Goal: Task Accomplishment & Management: Use online tool/utility

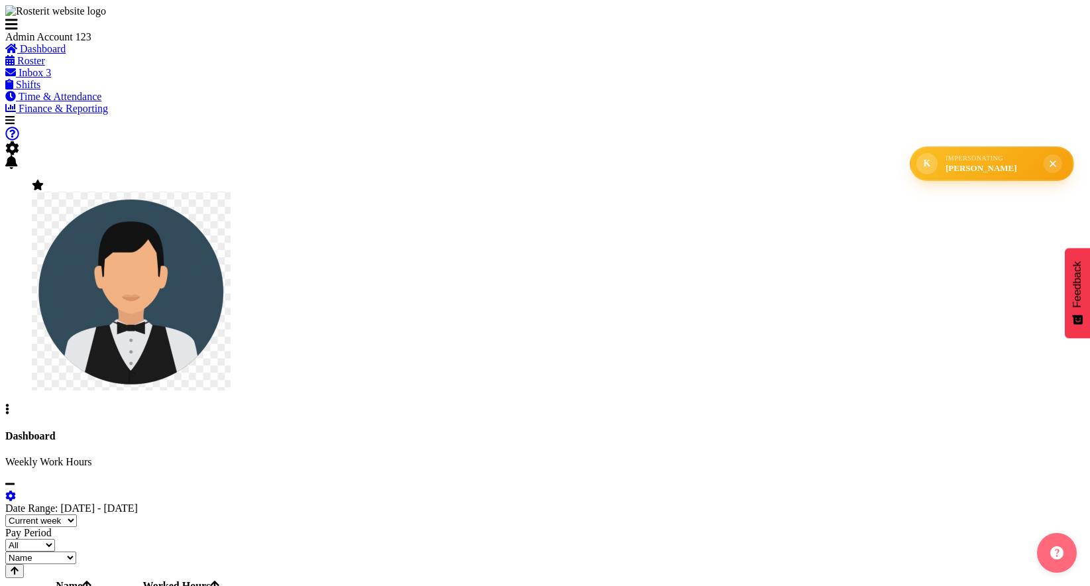
click at [931, 163] on span "K" at bounding box center [927, 163] width 7 height 11
click at [994, 162] on div "Impersonating" at bounding box center [990, 157] width 90 height 7
click at [996, 172] on div "[PERSON_NAME]" at bounding box center [990, 168] width 90 height 11
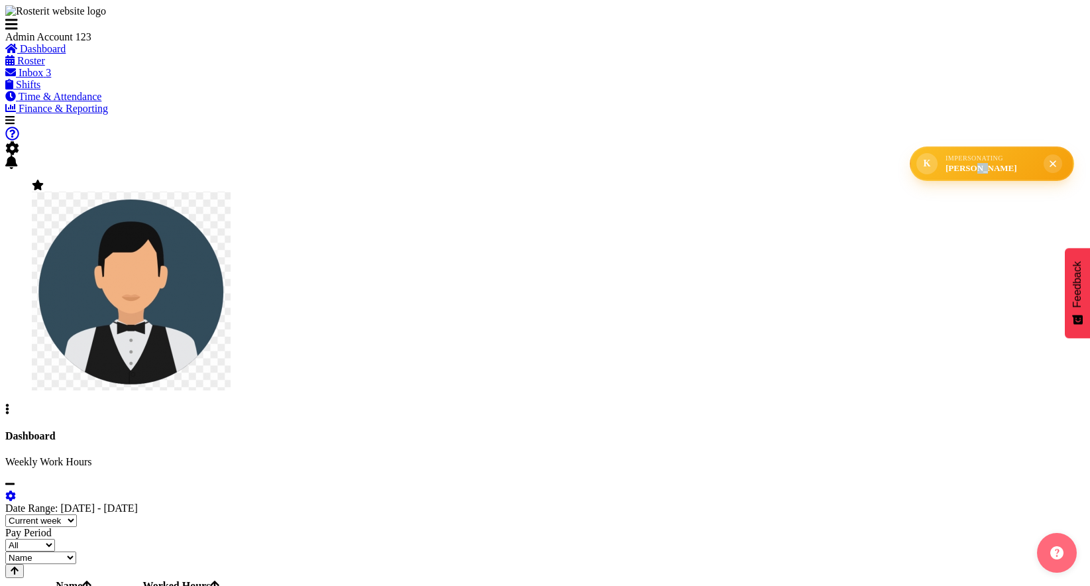
click at [996, 172] on div "[PERSON_NAME]" at bounding box center [990, 168] width 90 height 11
drag, startPoint x: 0, startPoint y: 0, endPoint x: 984, endPoint y: 170, distance: 998.4
click at [984, 170] on div "[PERSON_NAME]" at bounding box center [990, 168] width 90 height 11
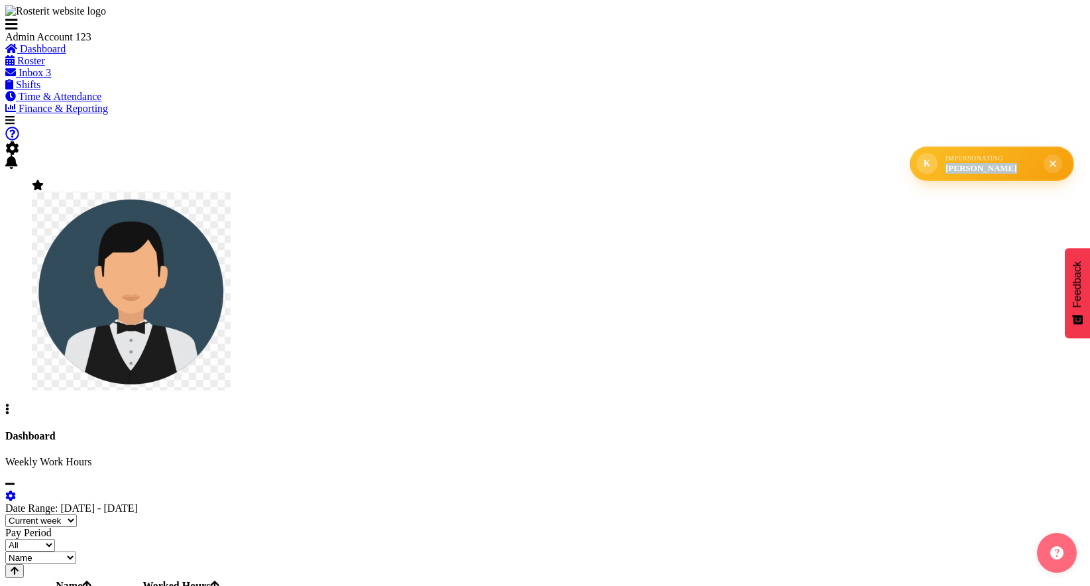
click at [984, 170] on div "[PERSON_NAME]" at bounding box center [990, 168] width 90 height 11
drag, startPoint x: 984, startPoint y: 170, endPoint x: 995, endPoint y: 152, distance: 20.6
click at [995, 152] on div "K Impersonating Kevin Wu" at bounding box center [992, 163] width 164 height 34
copy div "Impersonating"
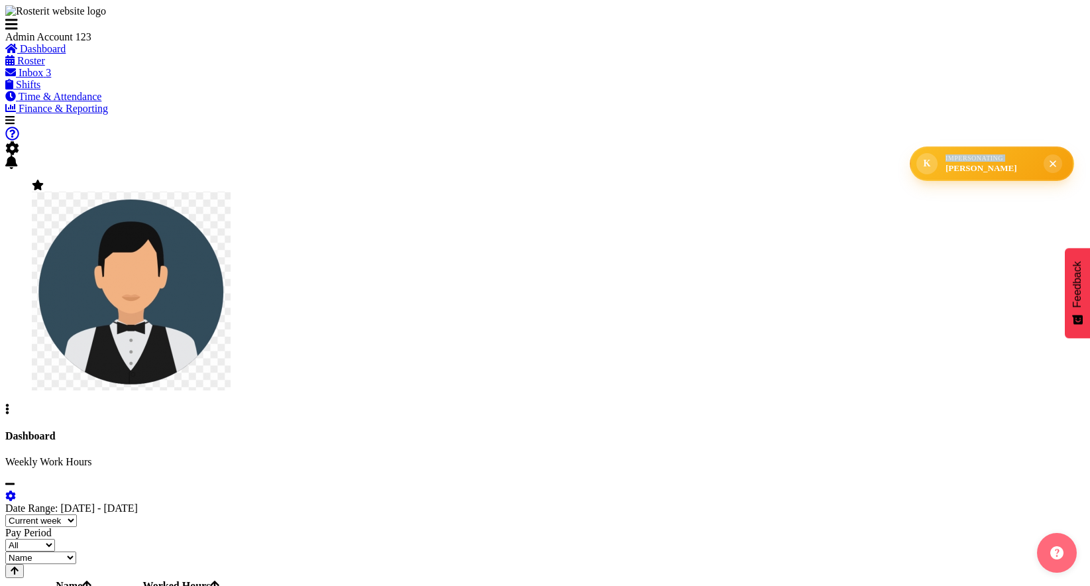
click at [138, 502] on label "Date Range: [DATE] - [DATE]" at bounding box center [71, 507] width 133 height 11
click at [995, 171] on div "[PERSON_NAME]" at bounding box center [990, 168] width 90 height 11
click at [997, 160] on div "Impersonating" at bounding box center [990, 157] width 90 height 7
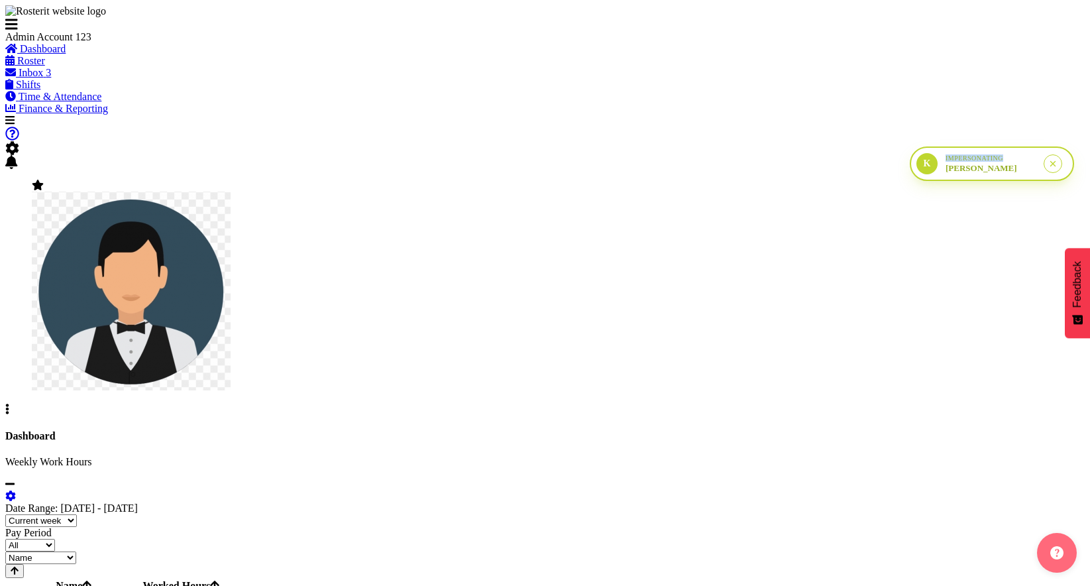
click at [997, 160] on div "Impersonating" at bounding box center [990, 157] width 90 height 7
click at [998, 159] on div "Impersonating" at bounding box center [990, 157] width 90 height 7
click at [998, 174] on div "[PERSON_NAME]" at bounding box center [990, 168] width 90 height 11
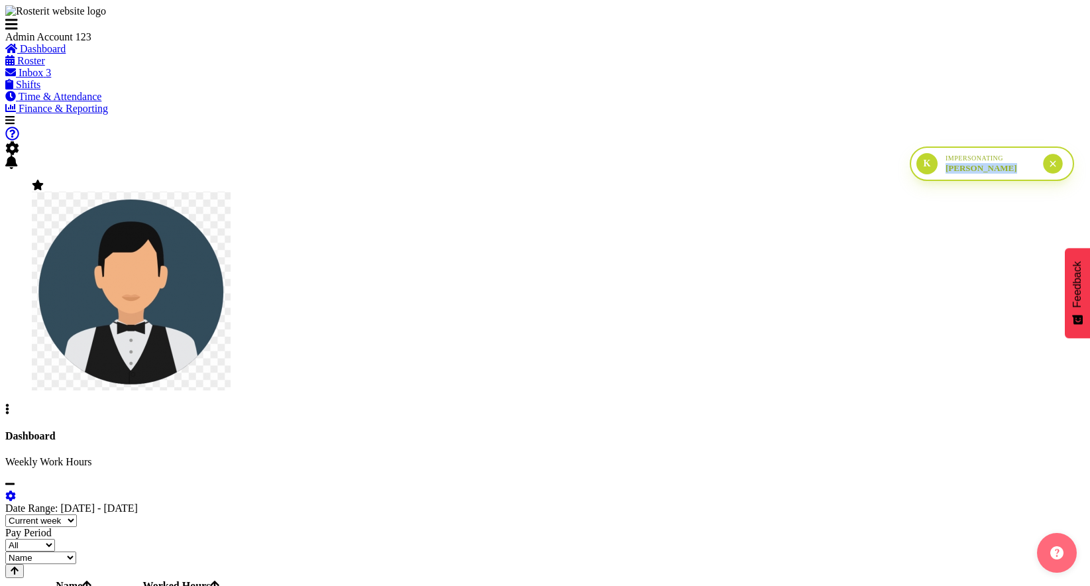
click at [1047, 164] on button "submit" at bounding box center [1052, 163] width 19 height 19
